Goal: Information Seeking & Learning: Learn about a topic

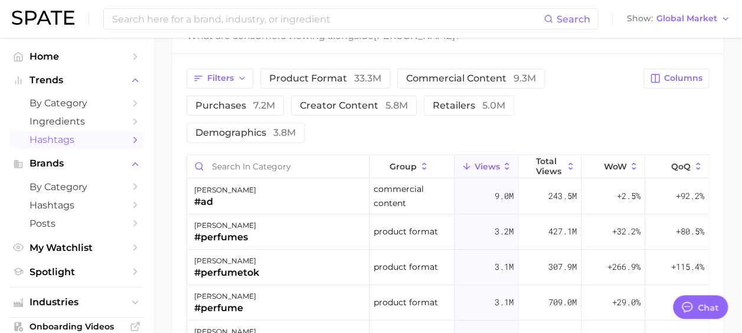
click at [68, 143] on span "Hashtags" at bounding box center [77, 139] width 94 height 11
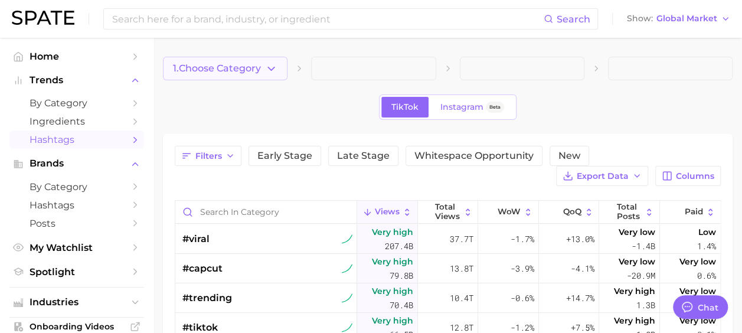
click at [258, 77] on button "1. Choose Category" at bounding box center [225, 69] width 125 height 24
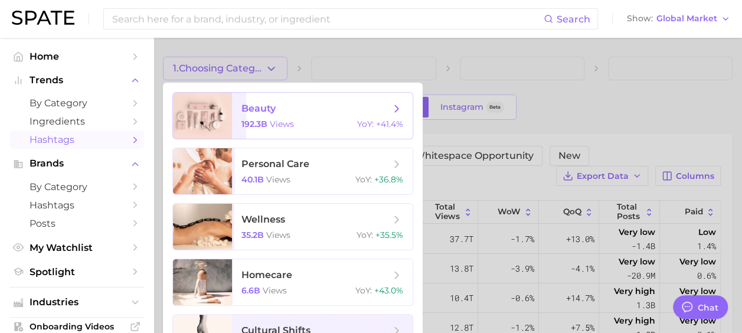
click at [330, 122] on div "192.3b views YoY : +41.4%" at bounding box center [322, 124] width 162 height 11
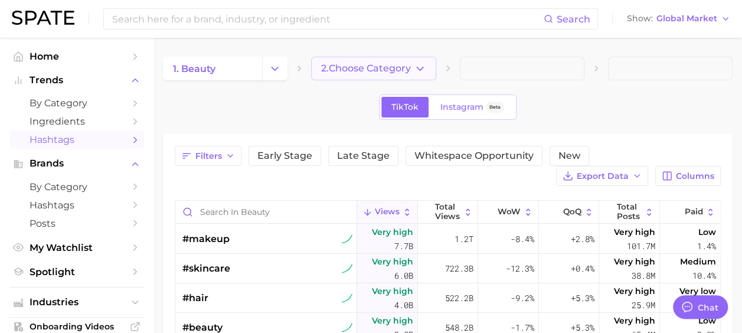
click at [401, 62] on button "2. Choose Category" at bounding box center [373, 69] width 125 height 24
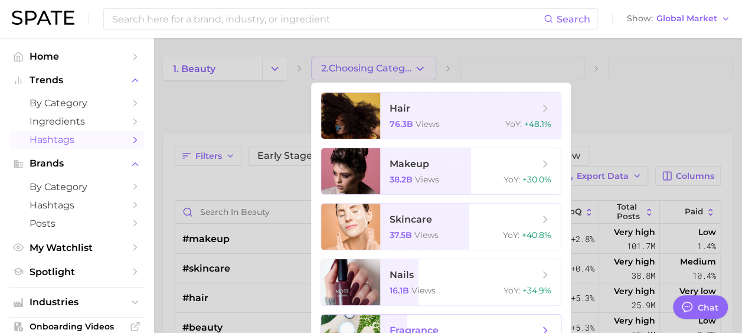
scroll to position [28, 0]
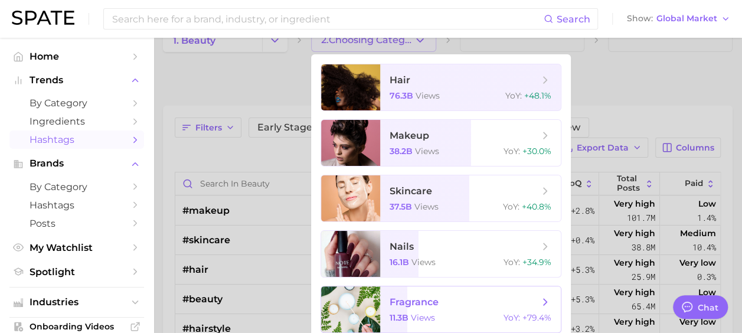
click at [400, 324] on span "fragrance 11.3b views YoY : +79.4%" at bounding box center [470, 309] width 181 height 46
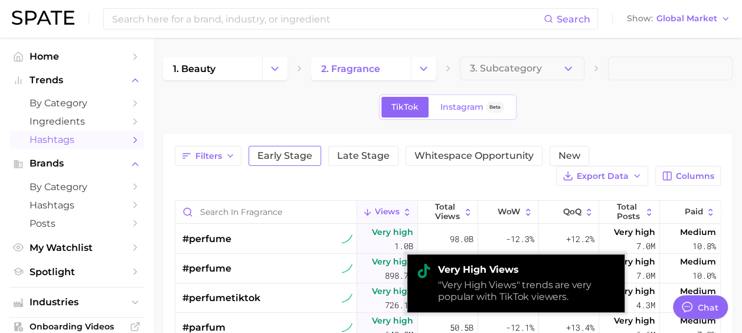
click at [283, 151] on span "Early Stage" at bounding box center [284, 155] width 55 height 9
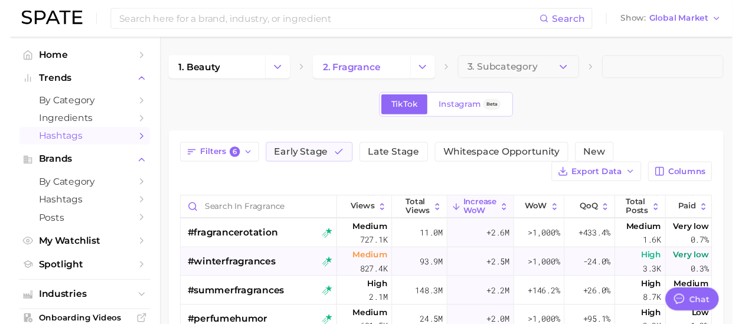
scroll to position [236, 0]
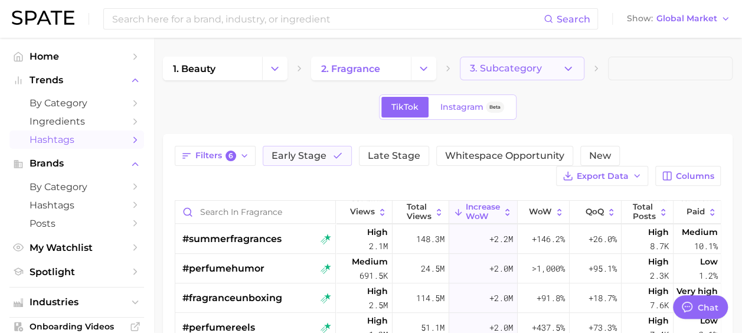
click at [524, 73] on span "3. Subcategory" at bounding box center [506, 68] width 72 height 11
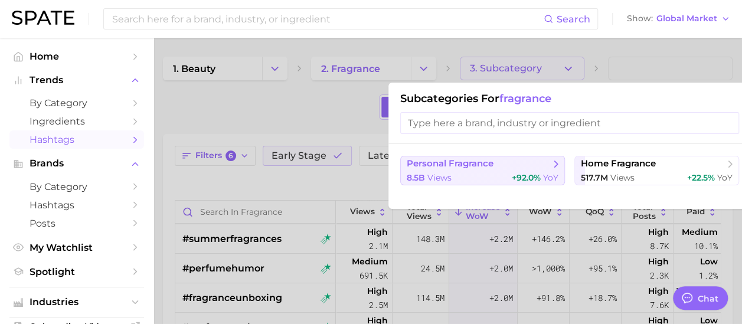
click at [484, 172] on div "8.5b views +92.0% YoY" at bounding box center [483, 177] width 152 height 11
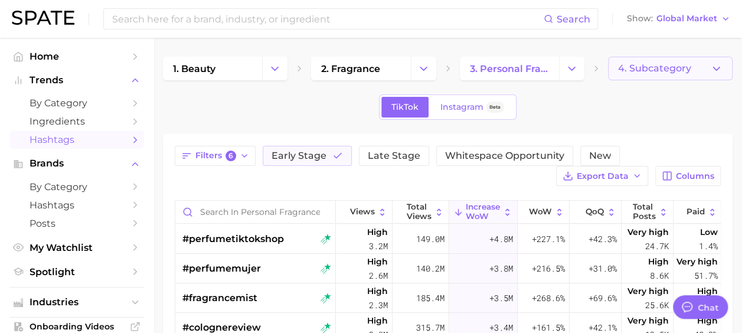
click at [684, 74] on button "4. Subcategory" at bounding box center [670, 69] width 125 height 24
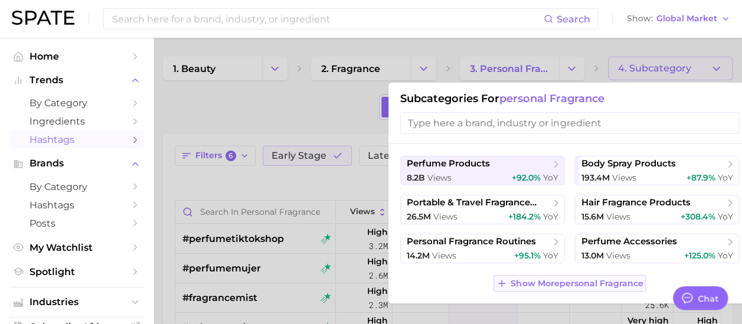
click at [530, 280] on span "Show More personal fragrance" at bounding box center [576, 284] width 132 height 10
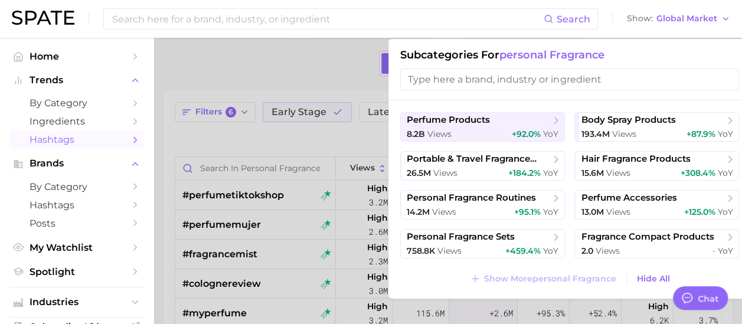
scroll to position [59, 0]
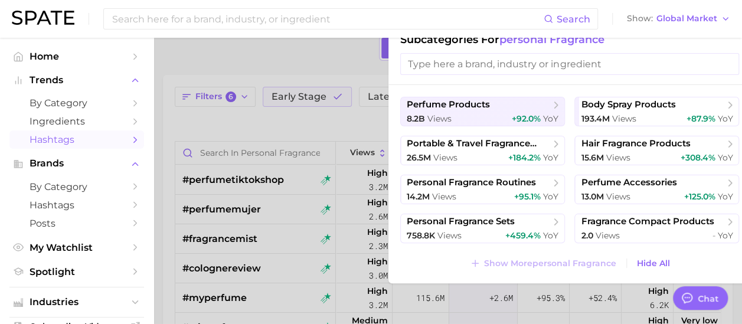
click at [219, 116] on div at bounding box center [371, 162] width 742 height 324
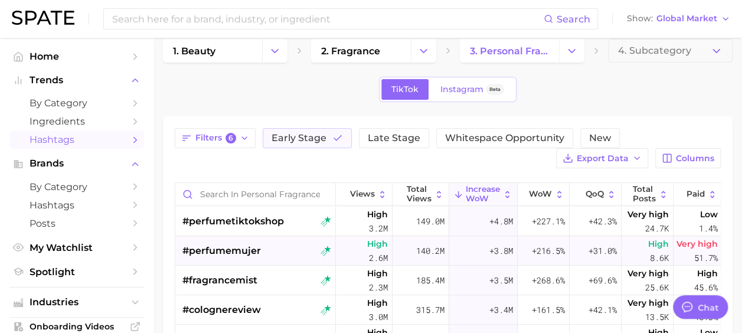
scroll to position [0, 0]
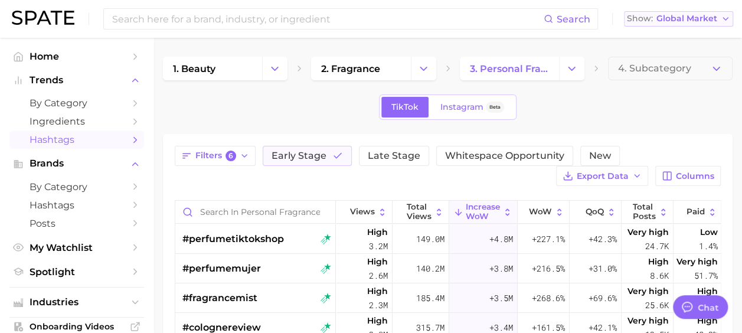
click at [658, 18] on span "Global Market" at bounding box center [686, 18] width 61 height 6
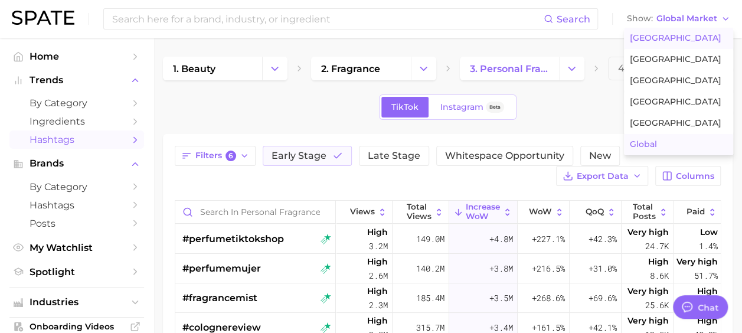
click at [673, 40] on span "[GEOGRAPHIC_DATA]" at bounding box center [675, 38] width 91 height 10
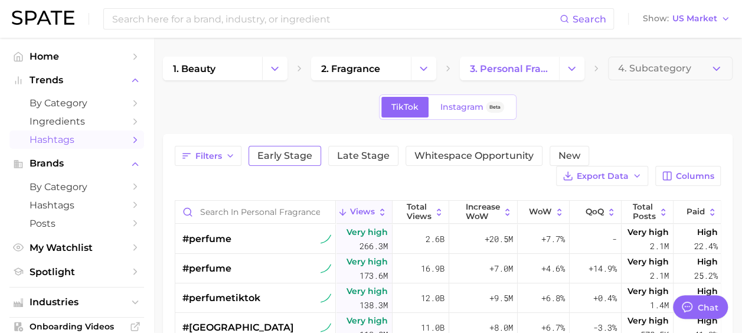
click at [281, 156] on span "Early Stage" at bounding box center [284, 155] width 55 height 9
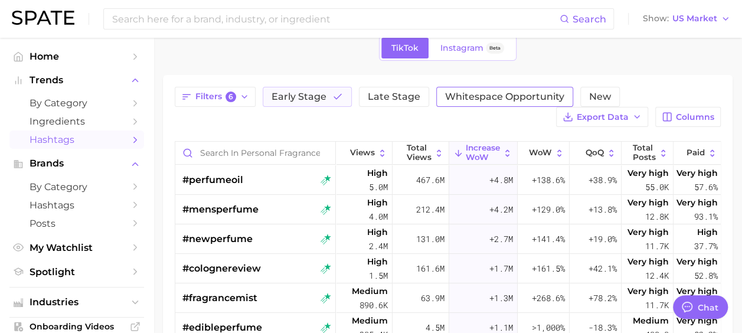
click at [469, 94] on span "Whitespace Opportunity" at bounding box center [504, 96] width 119 height 9
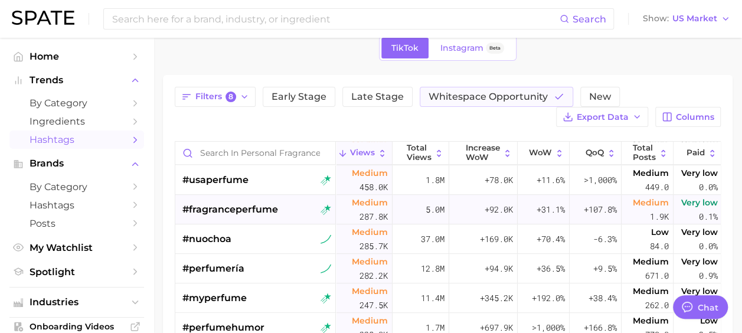
scroll to position [59, 0]
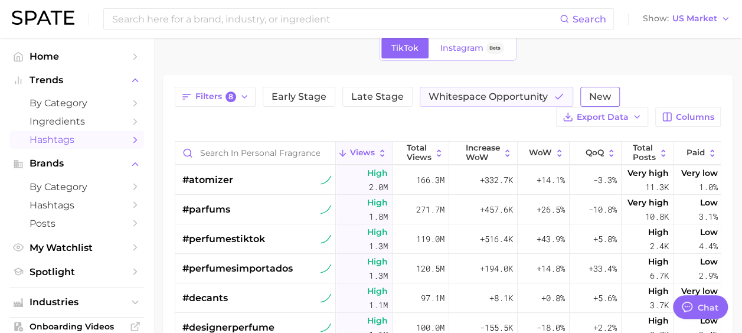
click at [597, 100] on span "New" at bounding box center [600, 96] width 22 height 9
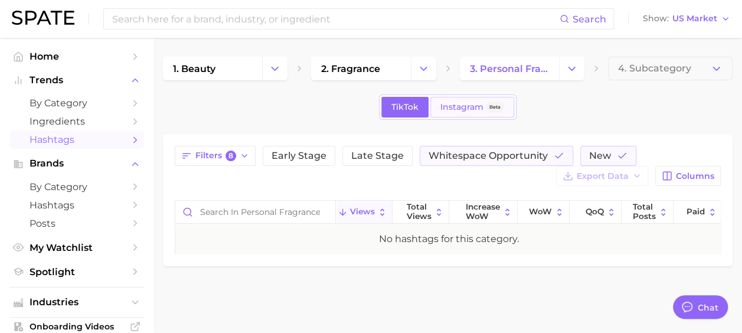
click at [491, 97] on link "Instagram Beta" at bounding box center [472, 107] width 84 height 21
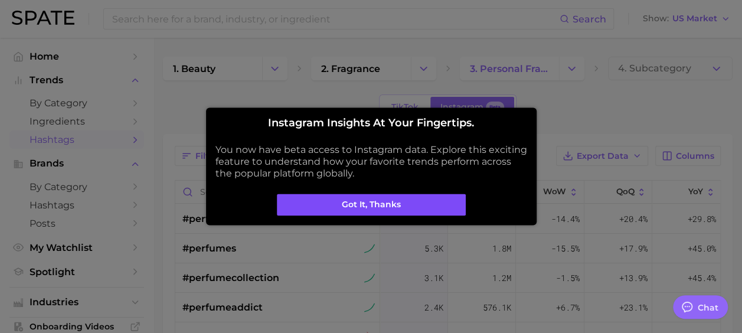
click at [404, 208] on button "Got it, thanks" at bounding box center [371, 205] width 189 height 22
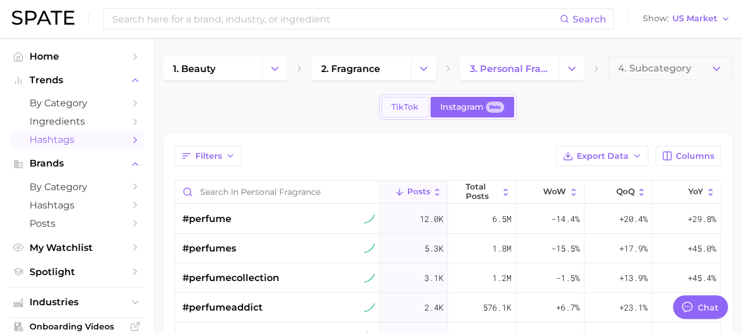
click at [405, 97] on link "TikTok" at bounding box center [404, 107] width 47 height 21
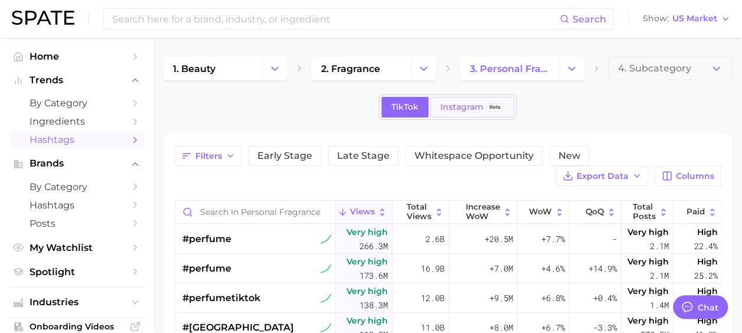
click at [492, 105] on span "Beta" at bounding box center [494, 107] width 11 height 10
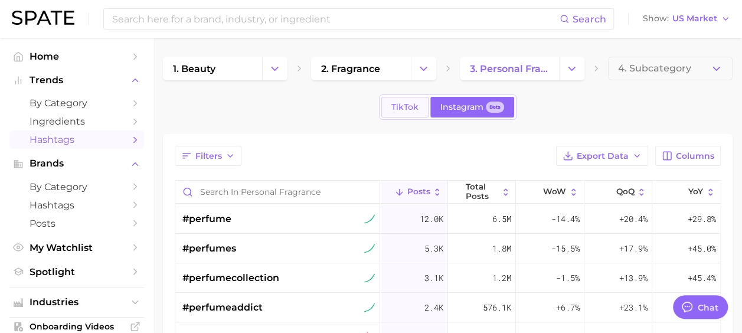
click at [412, 103] on span "TikTok" at bounding box center [404, 107] width 27 height 10
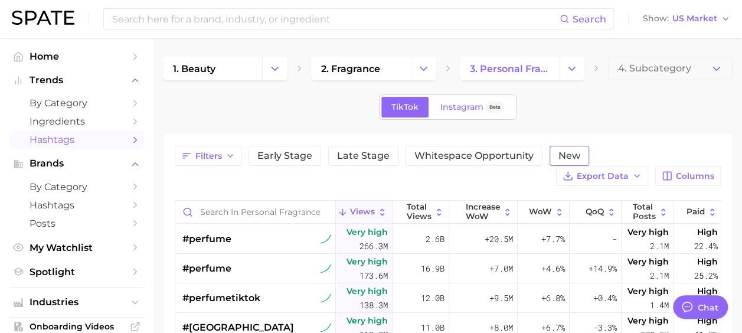
click at [559, 146] on button "New" at bounding box center [569, 156] width 40 height 20
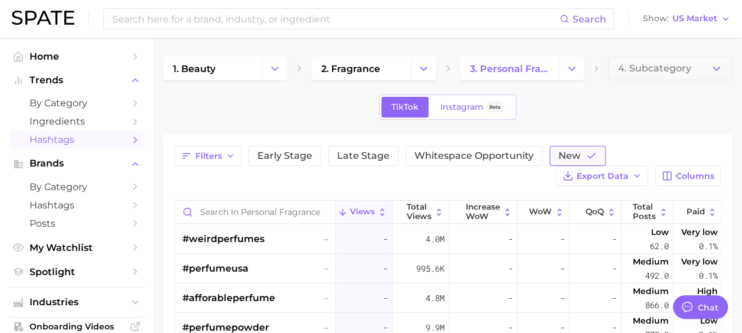
click at [574, 155] on span "New" at bounding box center [569, 155] width 22 height 9
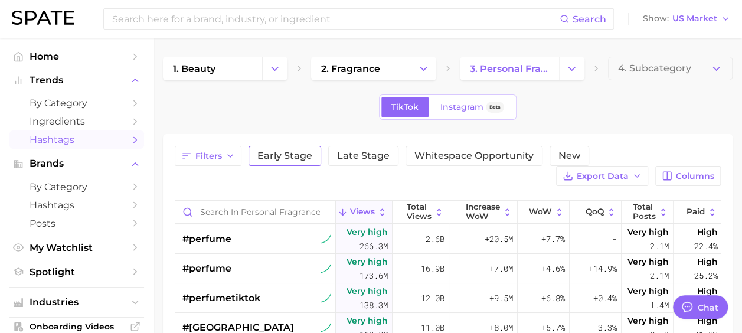
click at [274, 153] on span "Early Stage" at bounding box center [284, 155] width 55 height 9
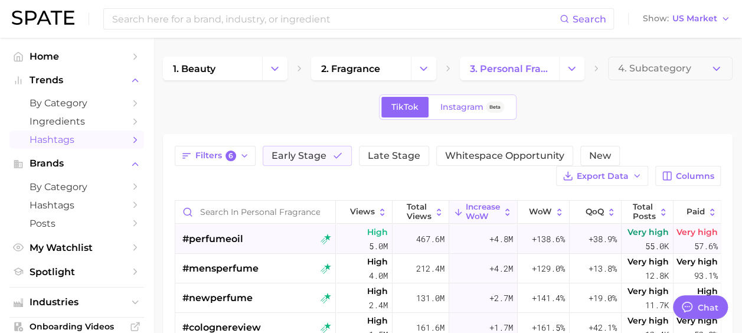
click at [263, 234] on div "#perfumeoil" at bounding box center [256, 239] width 149 height 30
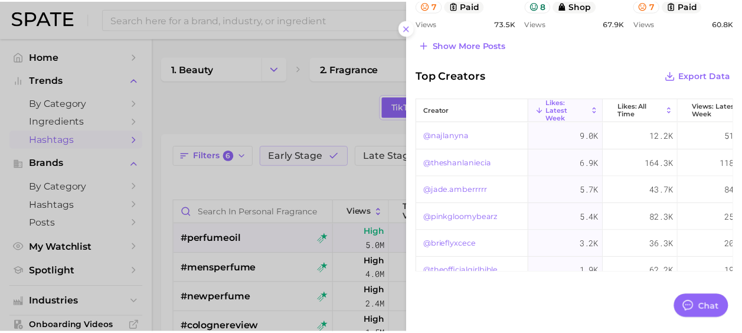
scroll to position [762, 0]
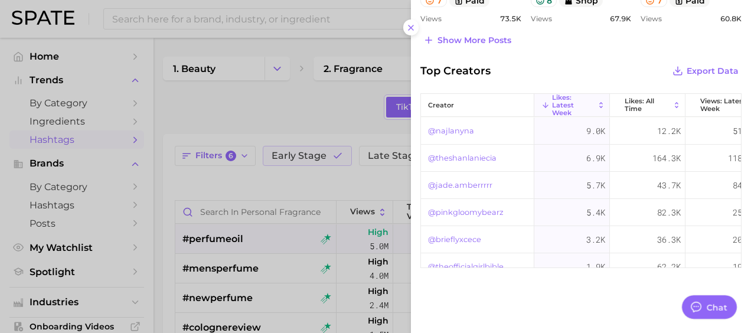
click at [307, 116] on div at bounding box center [375, 166] width 751 height 333
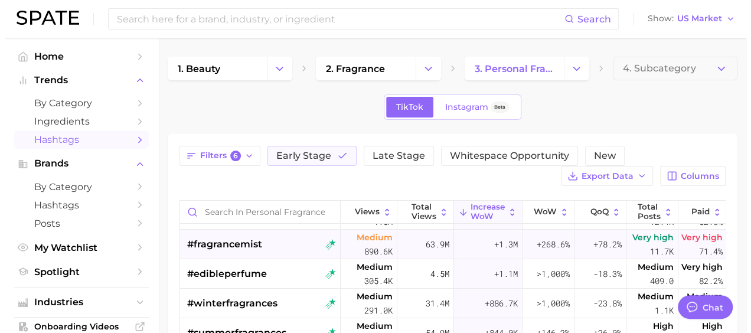
scroll to position [118, 0]
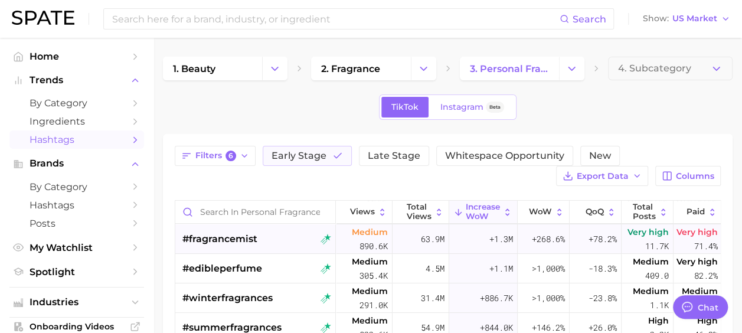
click at [257, 244] on div "#fragrancemist" at bounding box center [256, 239] width 149 height 30
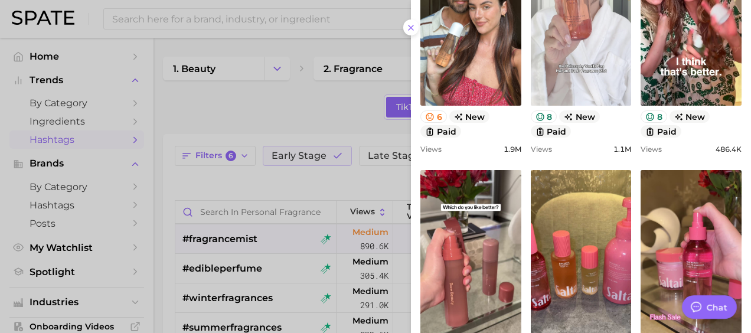
scroll to position [413, 0]
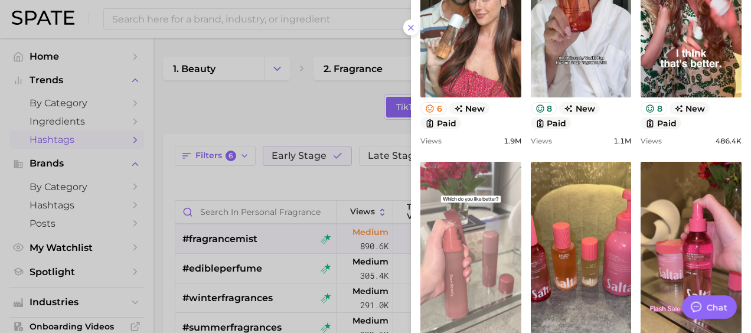
click at [478, 257] on link "view post on TikTok" at bounding box center [470, 258] width 101 height 192
